Goal: Register for event/course

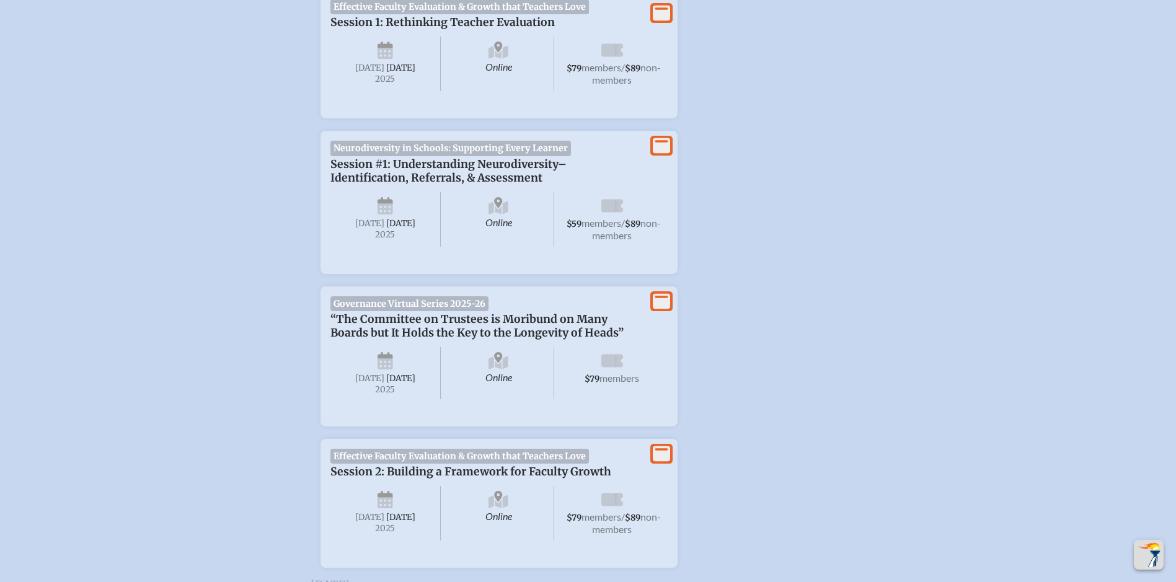
scroll to position [558, 0]
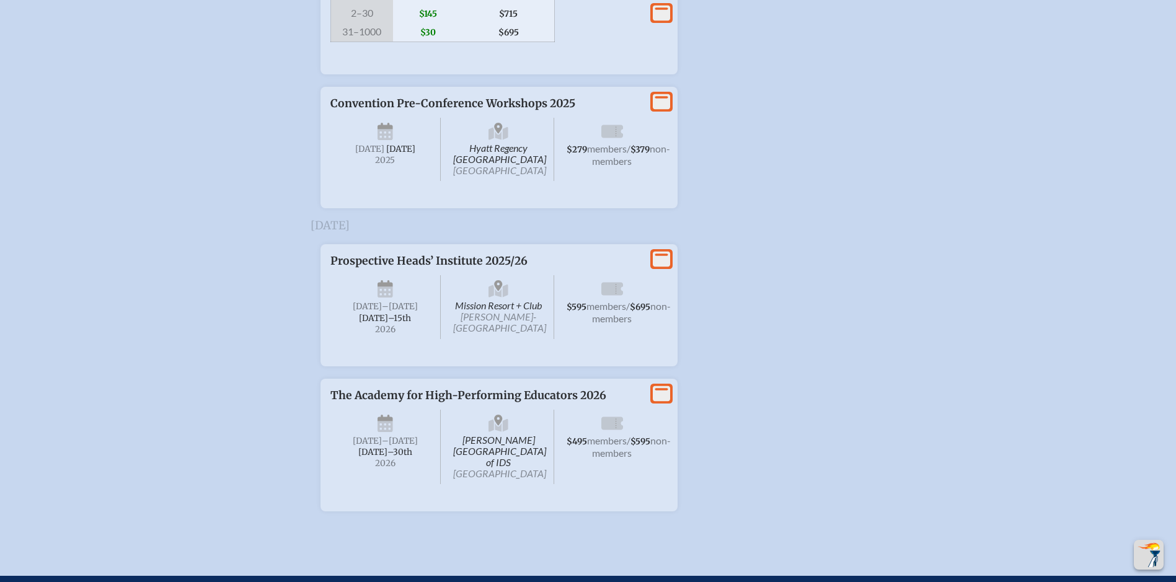
scroll to position [2479, 0]
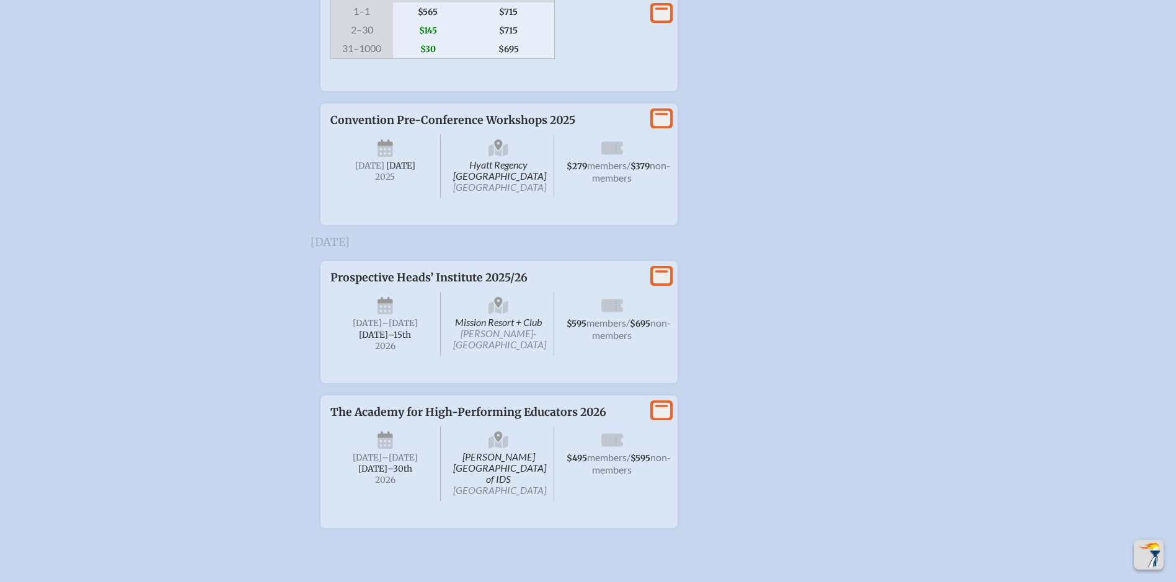
click at [540, 127] on span "Convention Pre-Conference Workshops 2025" at bounding box center [452, 120] width 245 height 14
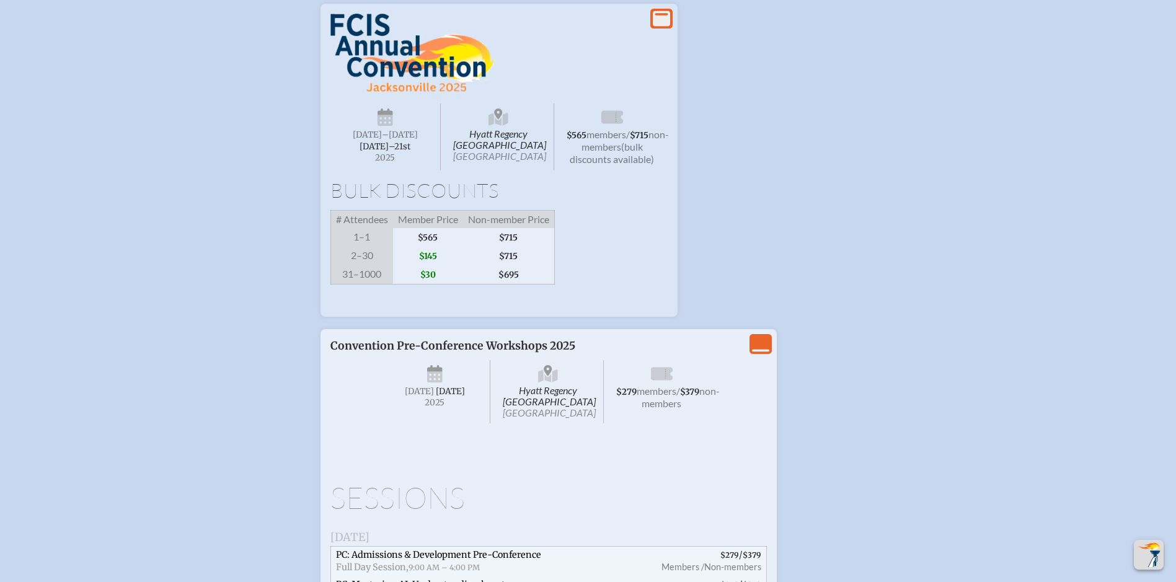
scroll to position [2231, 0]
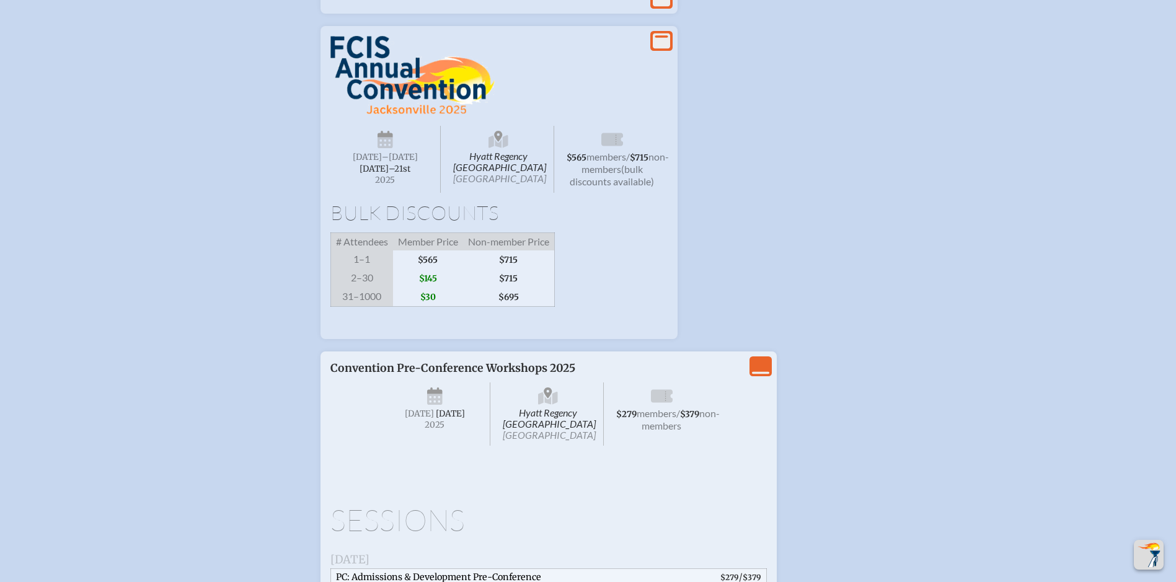
click at [618, 146] on icon at bounding box center [612, 139] width 22 height 13
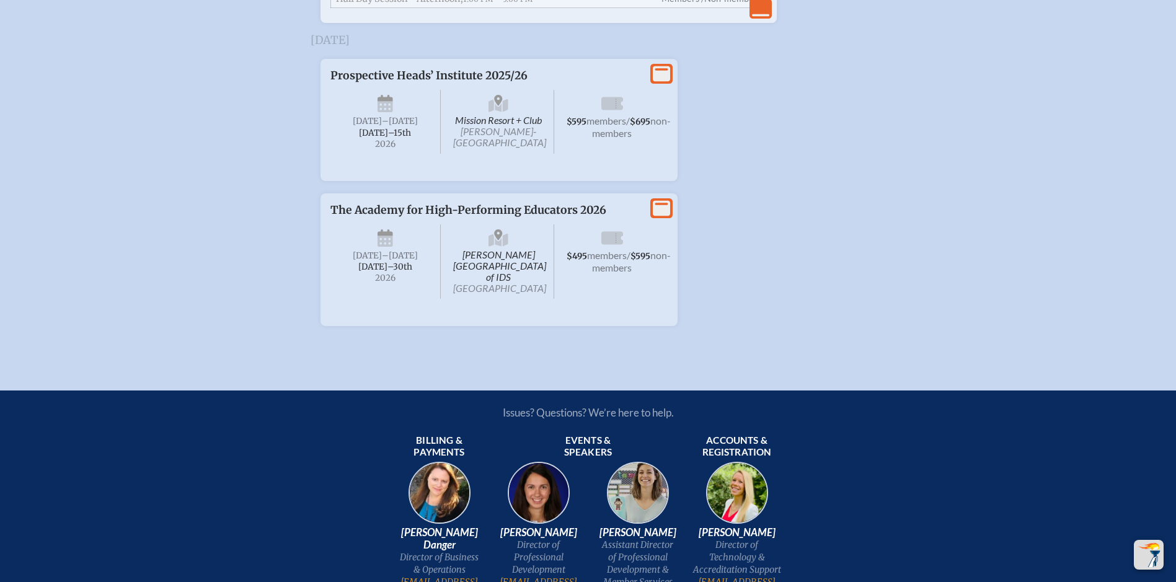
scroll to position [3578, 0]
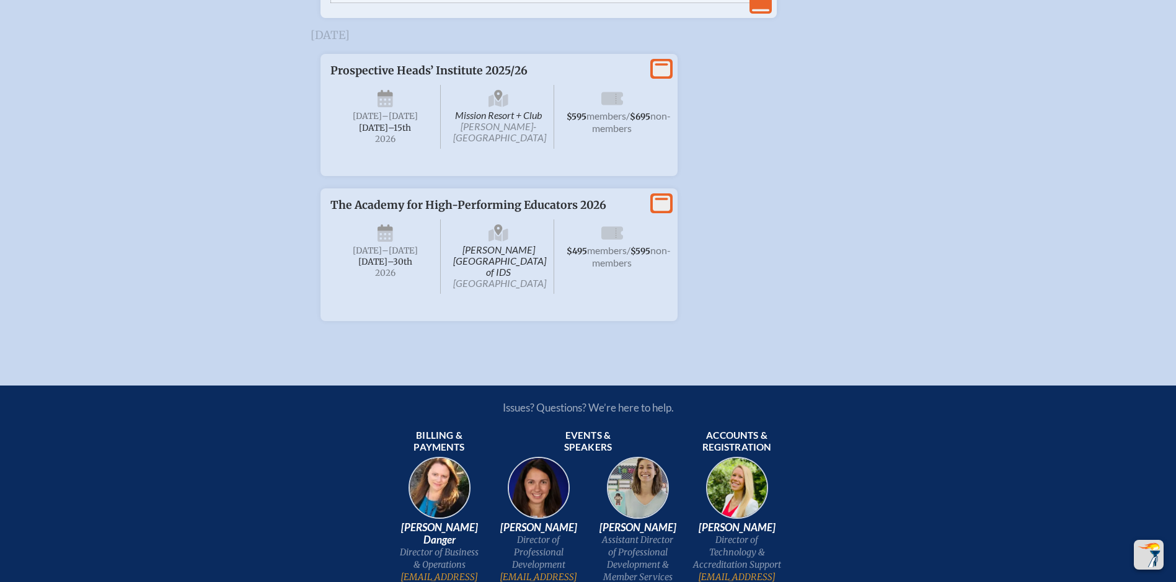
click at [524, 212] on span "The Academy for High-Performing Educators 2026" at bounding box center [468, 205] width 276 height 14
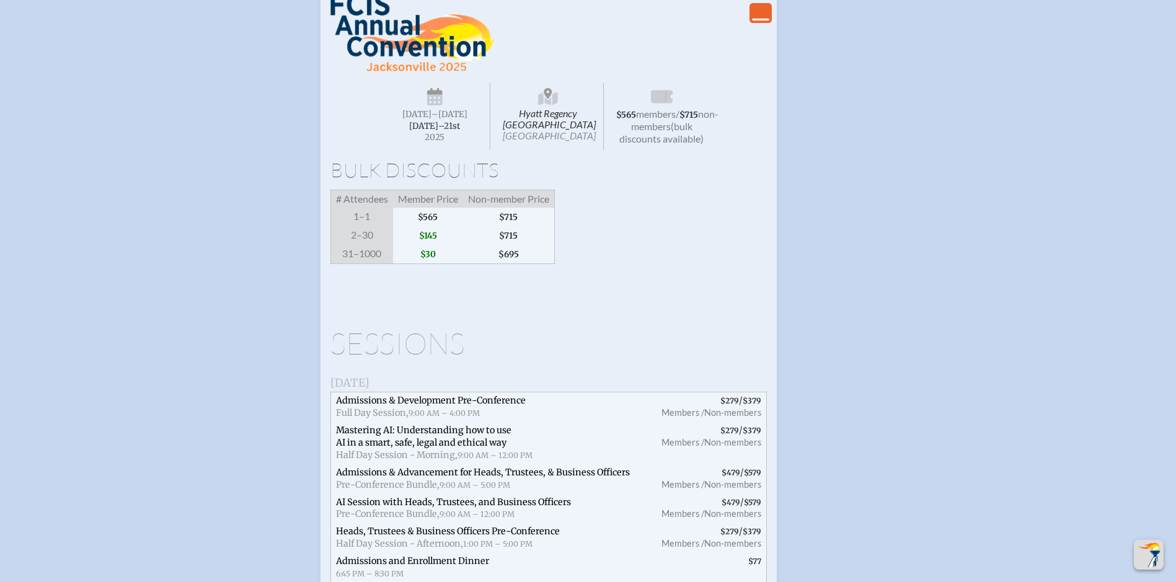
scroll to position [2401, 0]
